Goal: Information Seeking & Learning: Learn about a topic

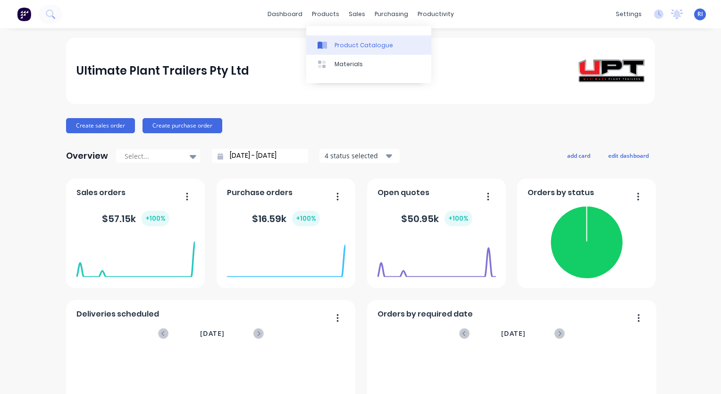
click at [340, 45] on div "Product Catalogue" at bounding box center [364, 45] width 59 height 8
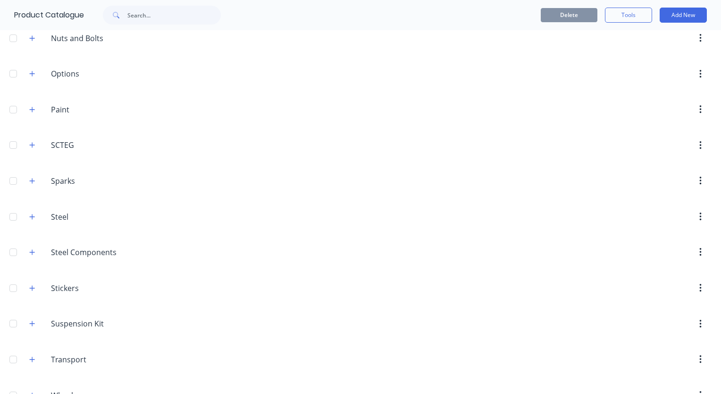
scroll to position [637, 0]
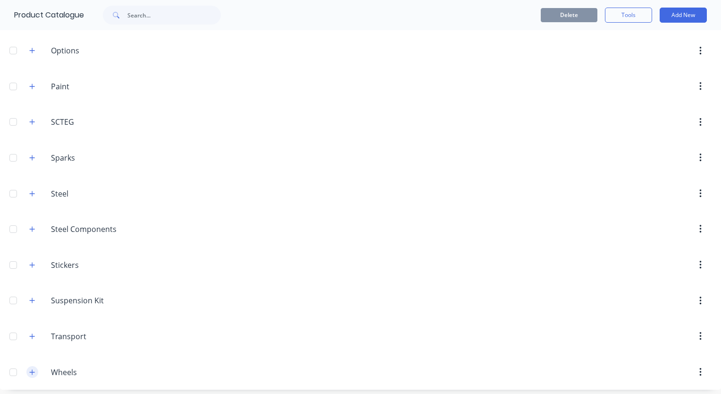
click at [34, 369] on icon "button" at bounding box center [32, 372] width 6 height 7
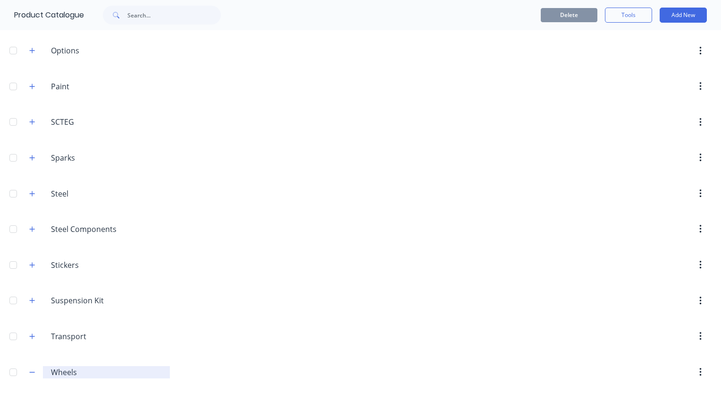
click at [61, 368] on input "Wheels" at bounding box center [107, 371] width 112 height 11
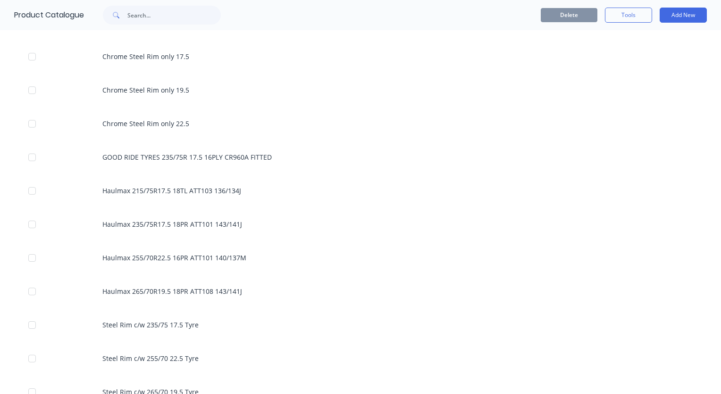
scroll to position [1978, 0]
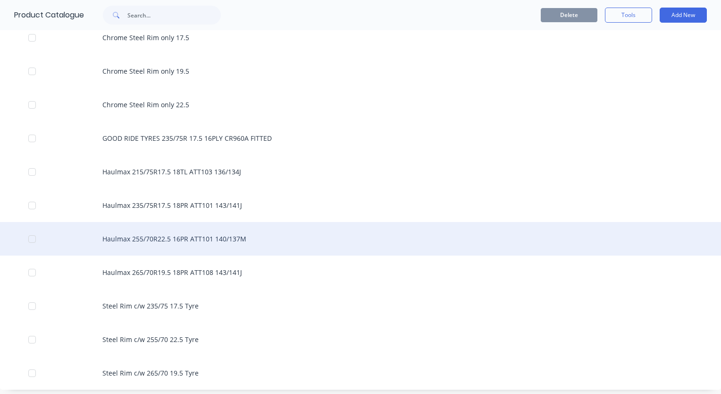
click at [217, 237] on div "Haulmax 255/70R22.5 16PR ATT101 140/137M" at bounding box center [360, 239] width 721 height 34
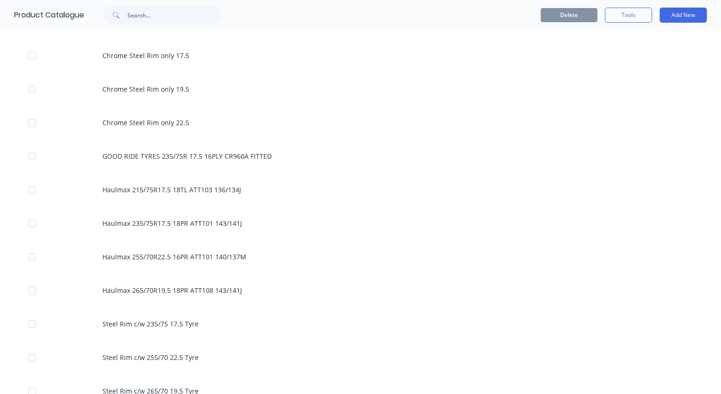
scroll to position [1978, 0]
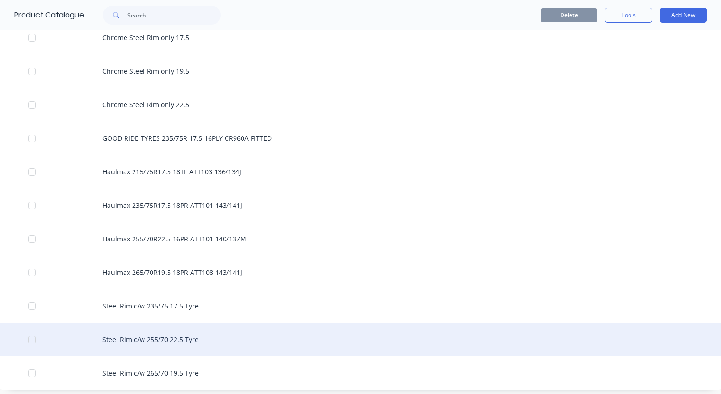
click at [213, 338] on div "Steel Rim c/w 255/70 22.5 Tyre" at bounding box center [360, 339] width 721 height 34
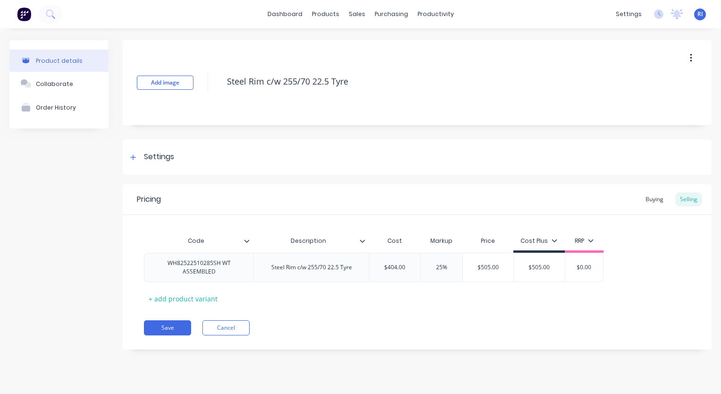
type textarea "x"
